Goal: Information Seeking & Learning: Learn about a topic

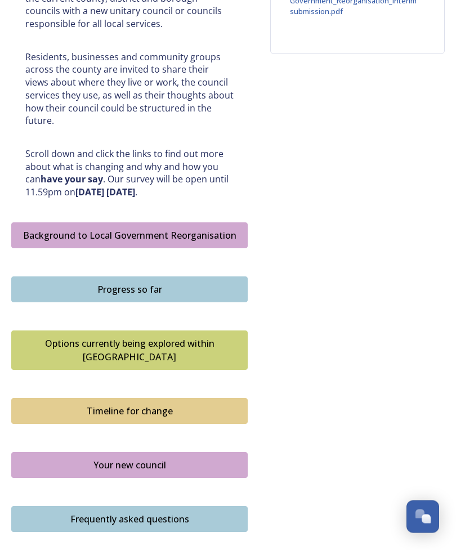
scroll to position [508, 0]
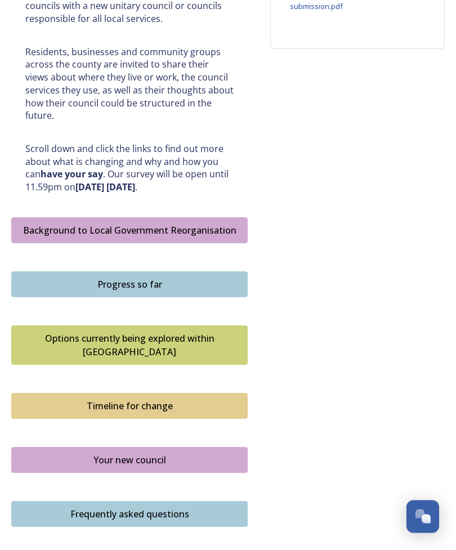
click at [94, 332] on div "Options currently being explored within [GEOGRAPHIC_DATA]" at bounding box center [129, 345] width 224 height 27
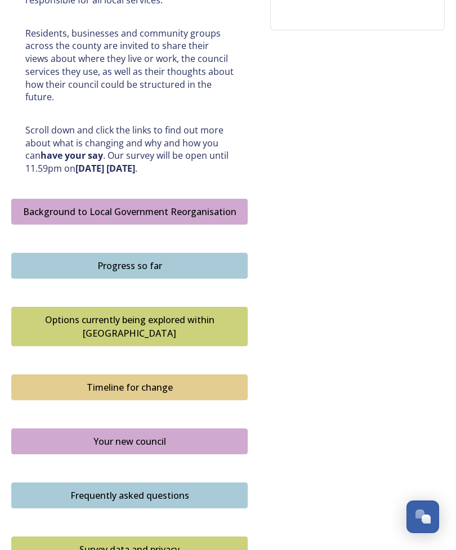
scroll to position [527, 0]
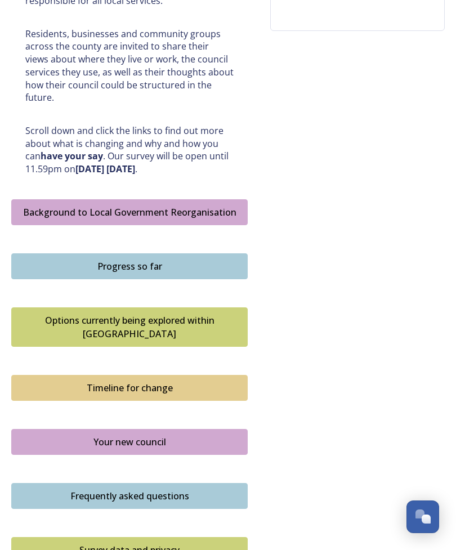
click at [195, 381] on div "Timeline for change" at bounding box center [129, 388] width 224 height 14
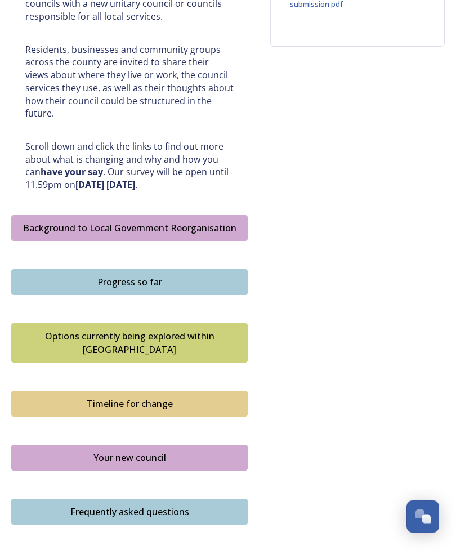
scroll to position [511, 0]
click at [173, 499] on button "Frequently asked questions" at bounding box center [129, 512] width 236 height 26
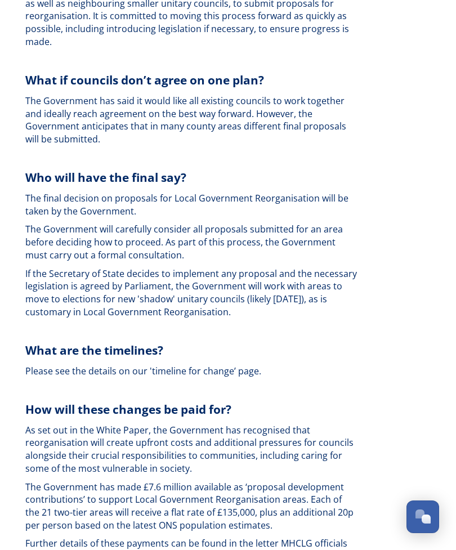
scroll to position [2154, 0]
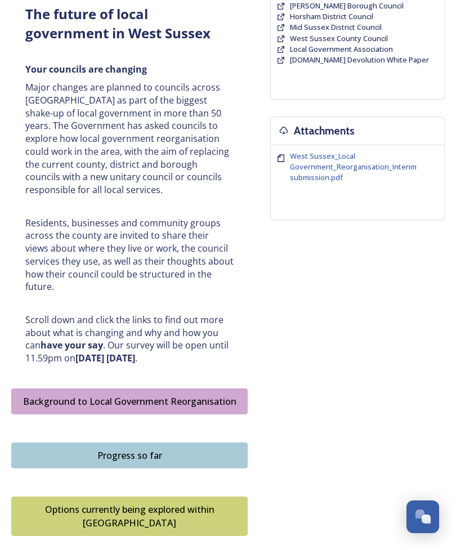
scroll to position [337, 0]
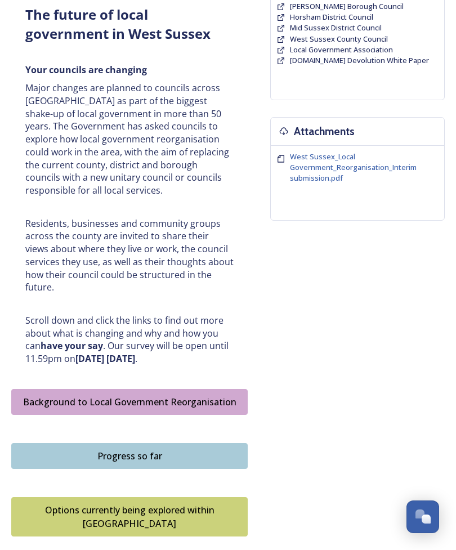
click at [218, 449] on div "Progress so far" at bounding box center [129, 456] width 224 height 14
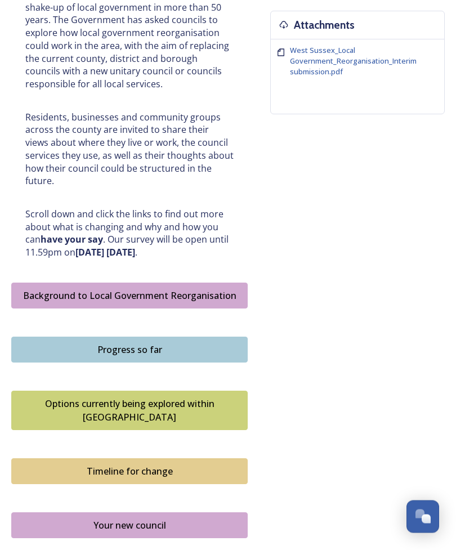
scroll to position [444, 0]
click at [184, 518] on div "Your new council" at bounding box center [129, 525] width 224 height 14
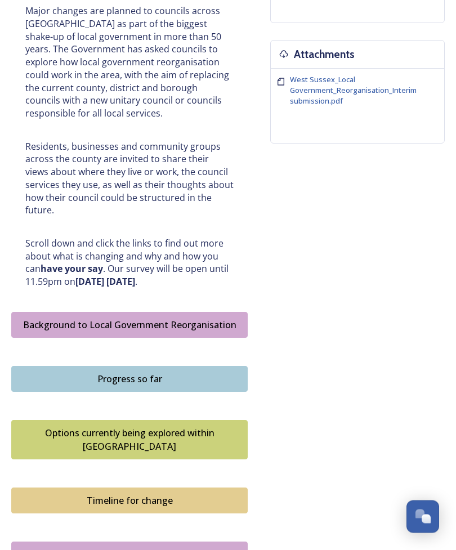
scroll to position [414, 0]
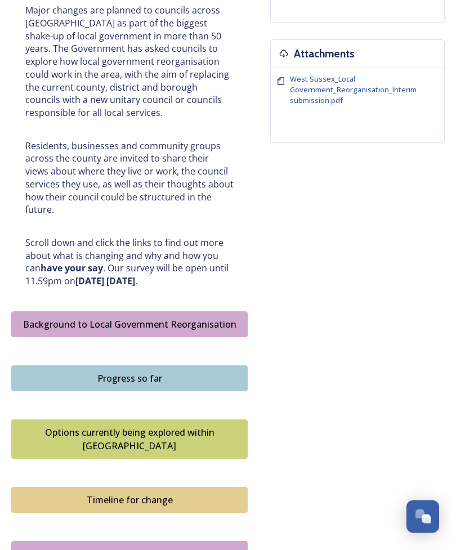
click at [211, 426] on div "Options currently being explored within [GEOGRAPHIC_DATA]" at bounding box center [129, 439] width 224 height 27
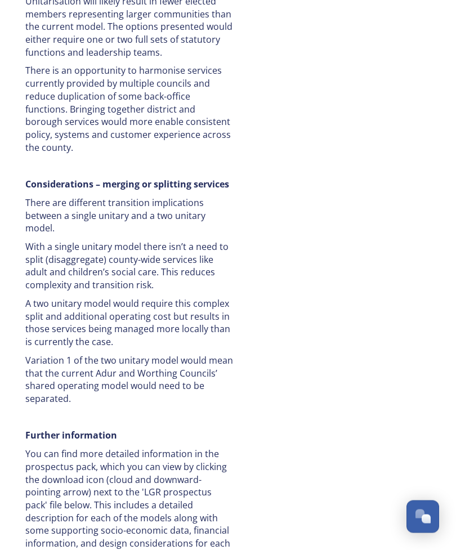
scroll to position [2442, 0]
